Goal: Transaction & Acquisition: Purchase product/service

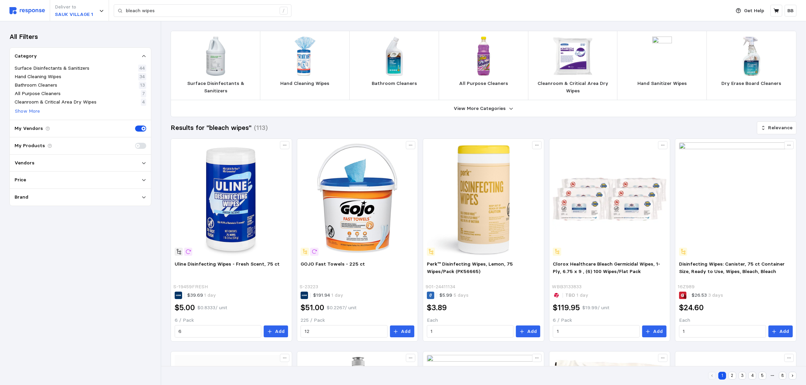
click at [33, 15] on div "Deliver to [GEOGRAPHIC_DATA] 1 bleach wipes /" at bounding box center [367, 10] width 717 height 21
click at [26, 9] on img at bounding box center [27, 10] width 36 height 7
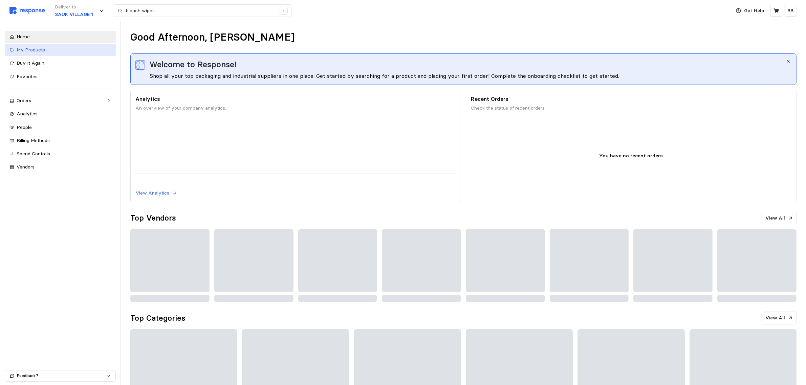
click at [49, 53] on div "My Products" at bounding box center [64, 49] width 94 height 7
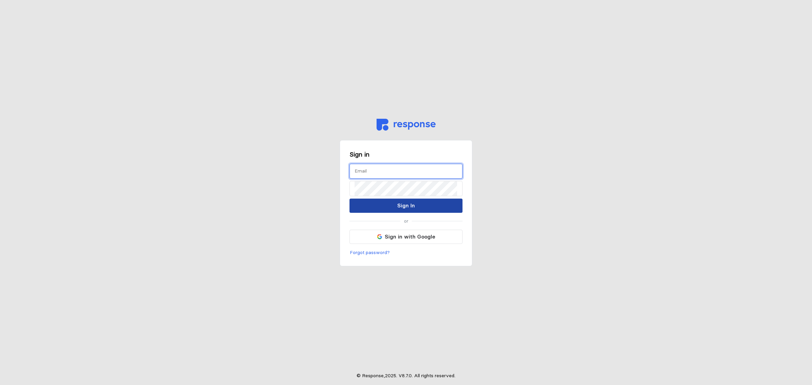
type input "[EMAIL_ADDRESS][DOMAIN_NAME]"
click at [399, 207] on p "Sign In" at bounding box center [406, 205] width 18 height 8
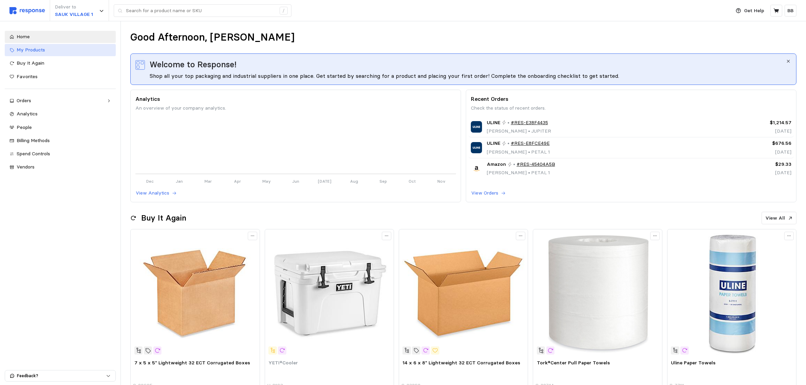
click at [44, 49] on span "My Products" at bounding box center [31, 50] width 28 height 6
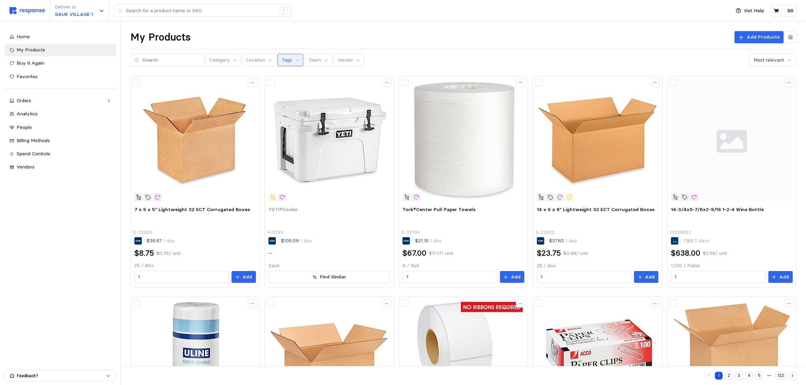
click at [282, 60] on p "Tags" at bounding box center [287, 60] width 10 height 7
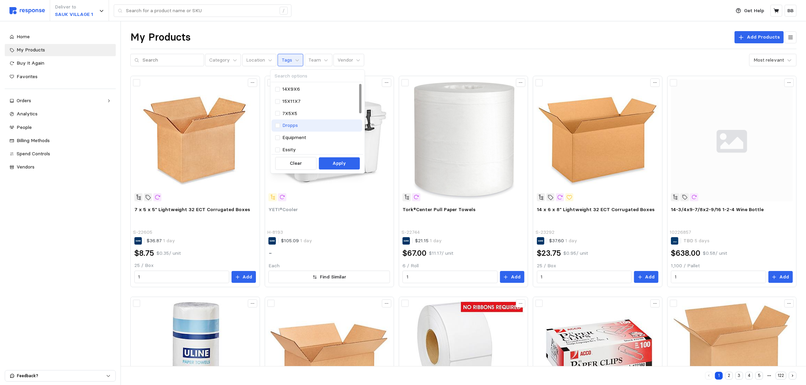
scroll to position [42, 0]
click at [283, 130] on p "Kase" at bounding box center [287, 131] width 11 height 7
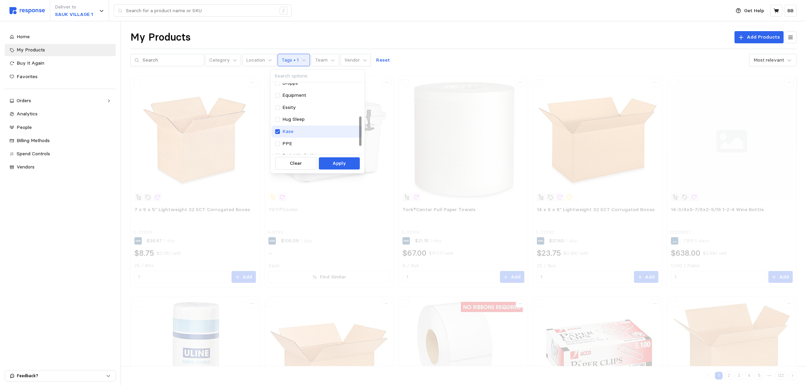
scroll to position [98, 0]
click at [294, 146] on p "Willie's" at bounding box center [303, 147] width 43 height 7
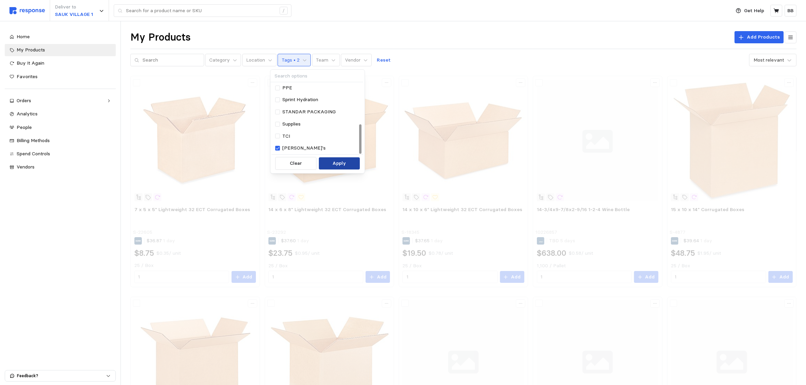
click at [331, 162] on button "Apply" at bounding box center [339, 163] width 41 height 12
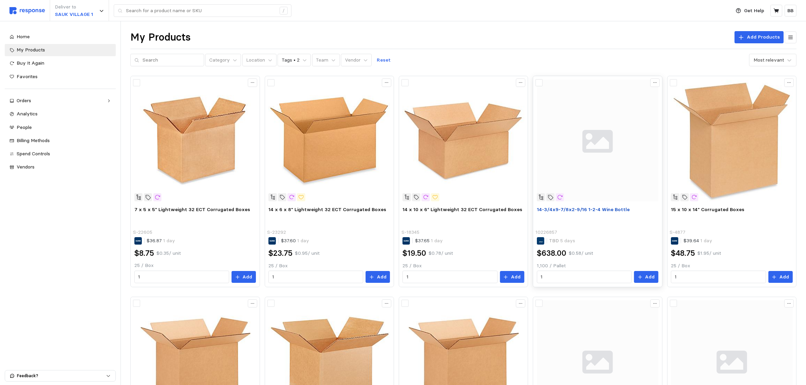
click at [569, 207] on span "14-3/4x9-7/8x2-9/16 1-2-4 Wine Bottle" at bounding box center [583, 209] width 93 height 6
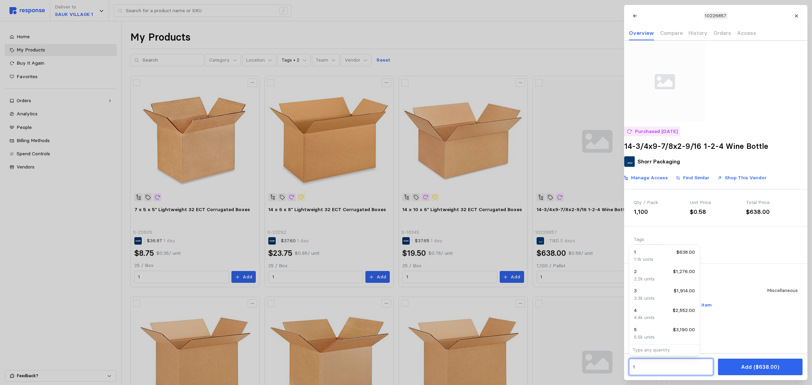
drag, startPoint x: 636, startPoint y: 364, endPoint x: 598, endPoint y: 359, distance: 38.2
type input "6"
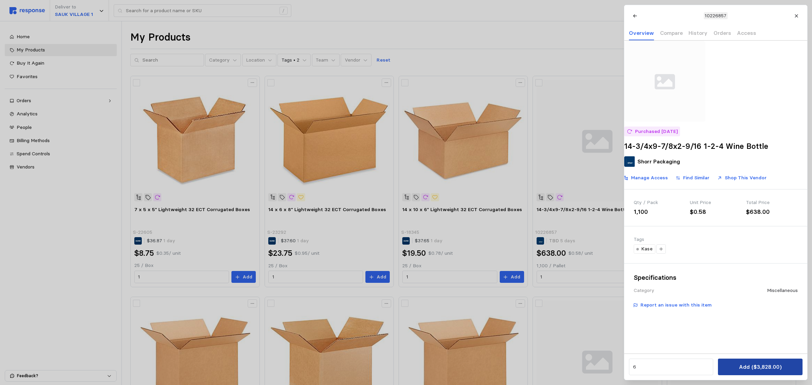
click at [751, 371] on p "Add ($3,828.00)" at bounding box center [760, 367] width 43 height 8
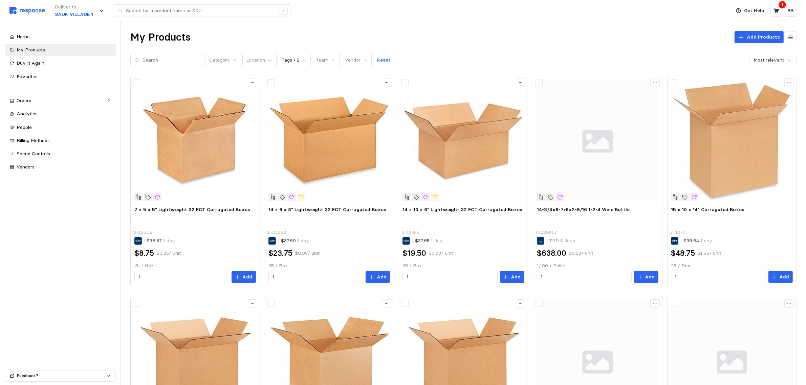
click at [630, 11] on div "Deliver to SAUK VILLAGE 1 /" at bounding box center [367, 10] width 717 height 21
click at [777, 9] on icon at bounding box center [775, 10] width 5 height 5
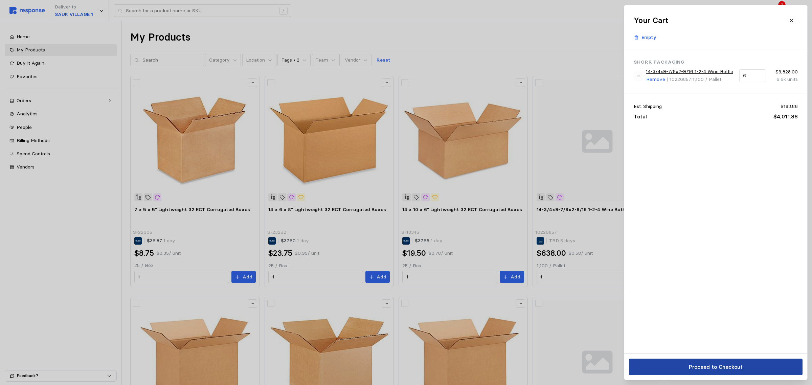
click at [704, 366] on p "Proceed to Checkout" at bounding box center [716, 367] width 54 height 8
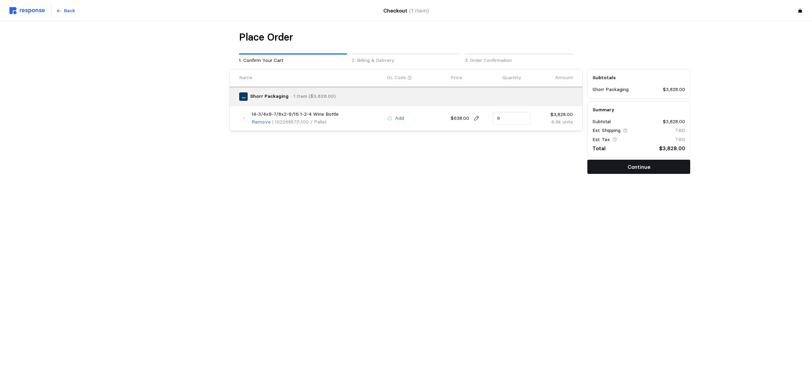
click at [621, 170] on button "Continue" at bounding box center [638, 167] width 103 height 14
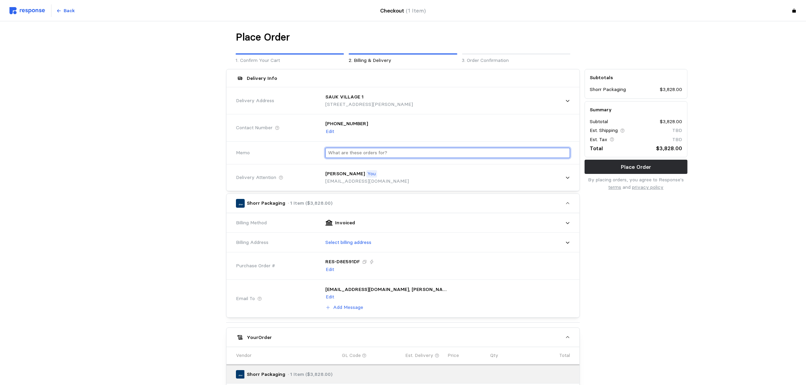
click at [386, 156] on input "text" at bounding box center [447, 153] width 239 height 10
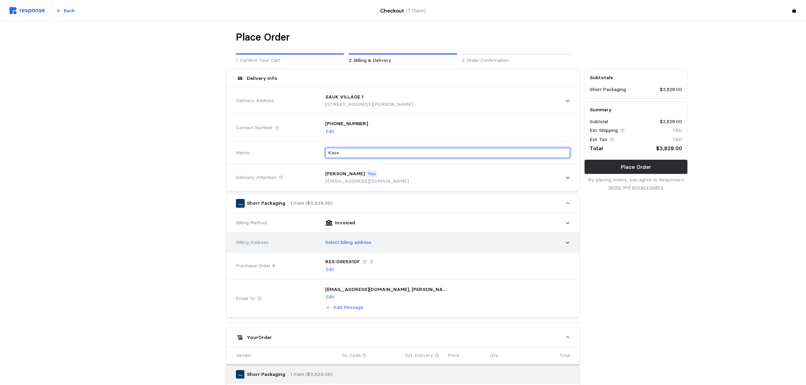
type input "Kase"
click at [352, 238] on div "Select billing address" at bounding box center [444, 242] width 249 height 17
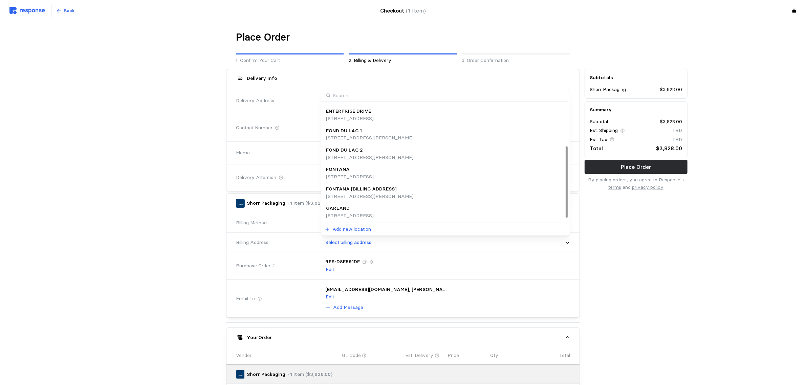
scroll to position [75, 0]
click at [370, 210] on div "HOME OFFICES" at bounding box center [350, 208] width 48 height 7
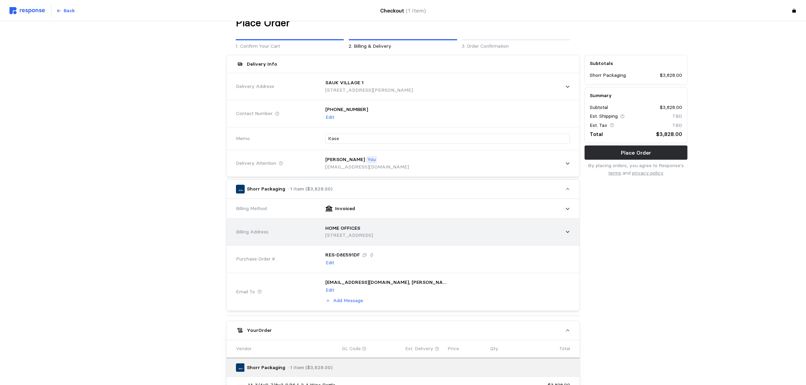
scroll to position [14, 0]
click at [373, 238] on p "[STREET_ADDRESS]" at bounding box center [349, 235] width 48 height 7
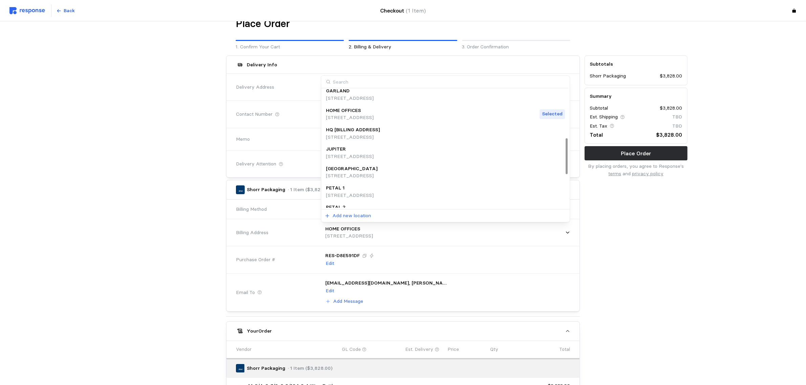
scroll to position [160, 0]
click at [380, 137] on p "1160 N Mayflower Drive, Appleton, WI, 54912, United States" at bounding box center [353, 136] width 54 height 7
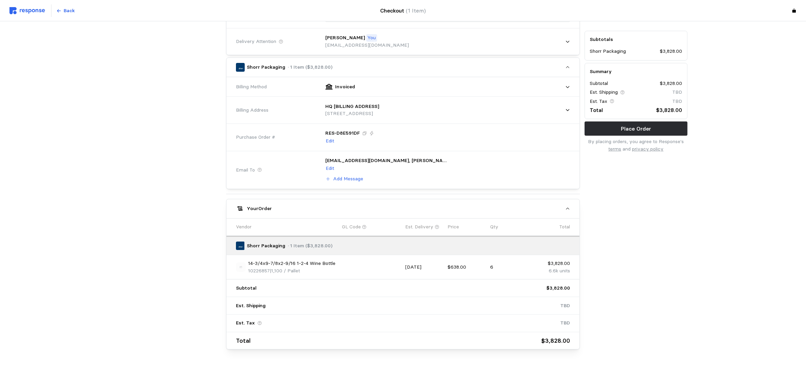
scroll to position [140, 0]
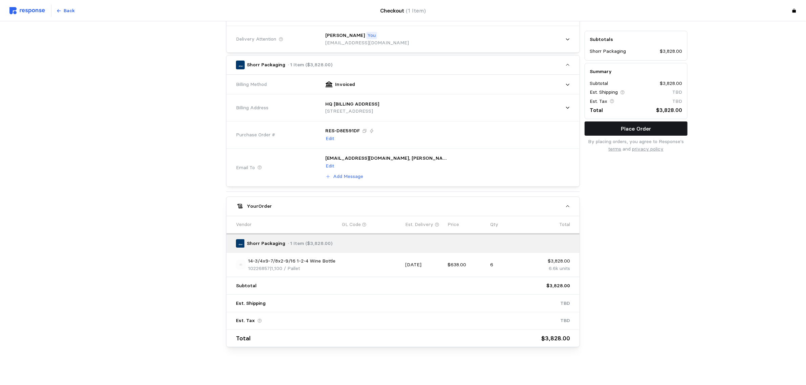
click at [642, 123] on button "Place Order" at bounding box center [635, 128] width 103 height 14
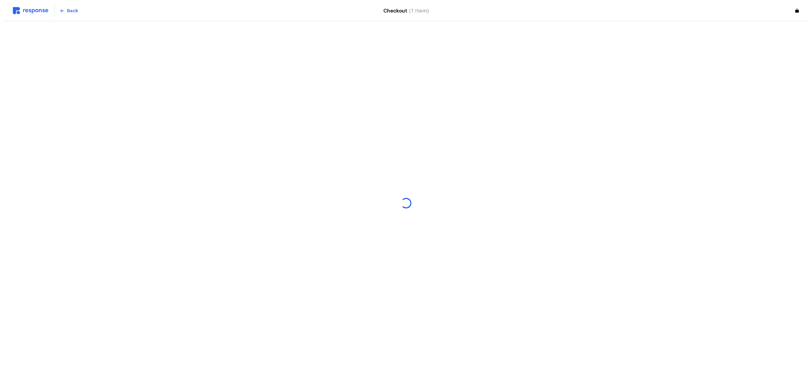
scroll to position [0, 0]
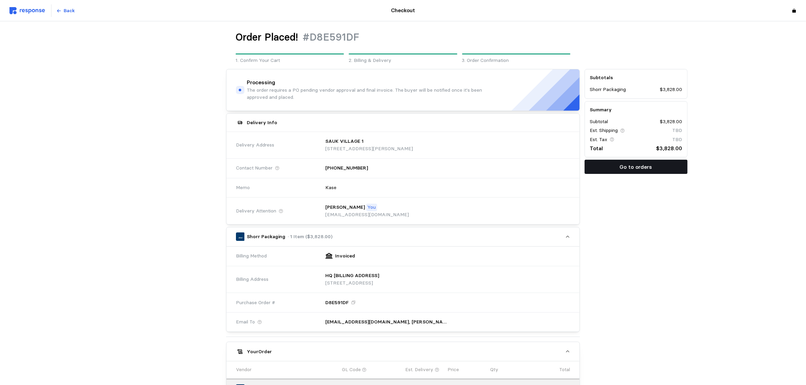
click at [638, 164] on p "Go to orders" at bounding box center [636, 167] width 32 height 8
